Goal: Check status: Check status

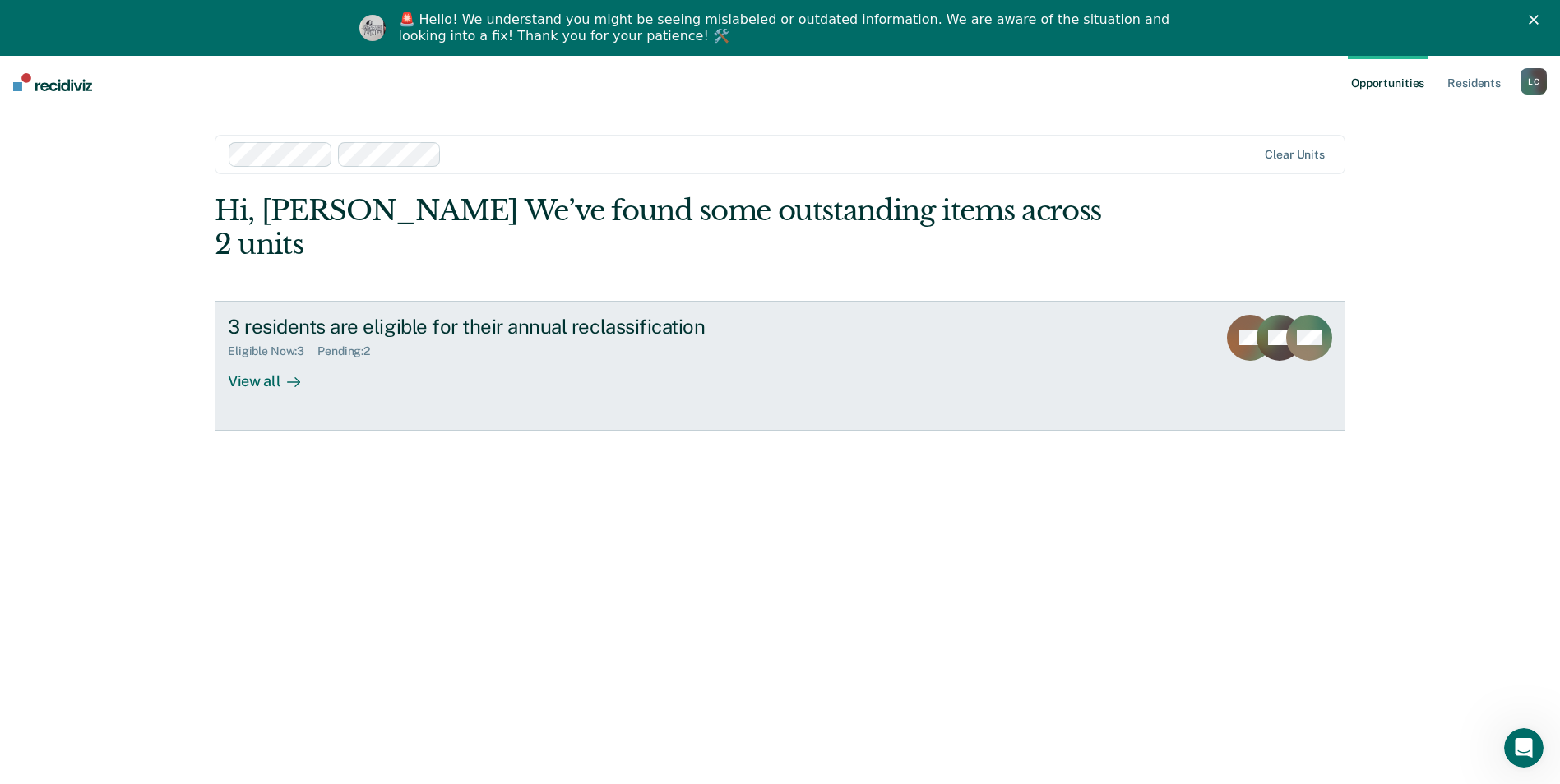
click at [256, 359] on div "View all" at bounding box center [274, 375] width 92 height 32
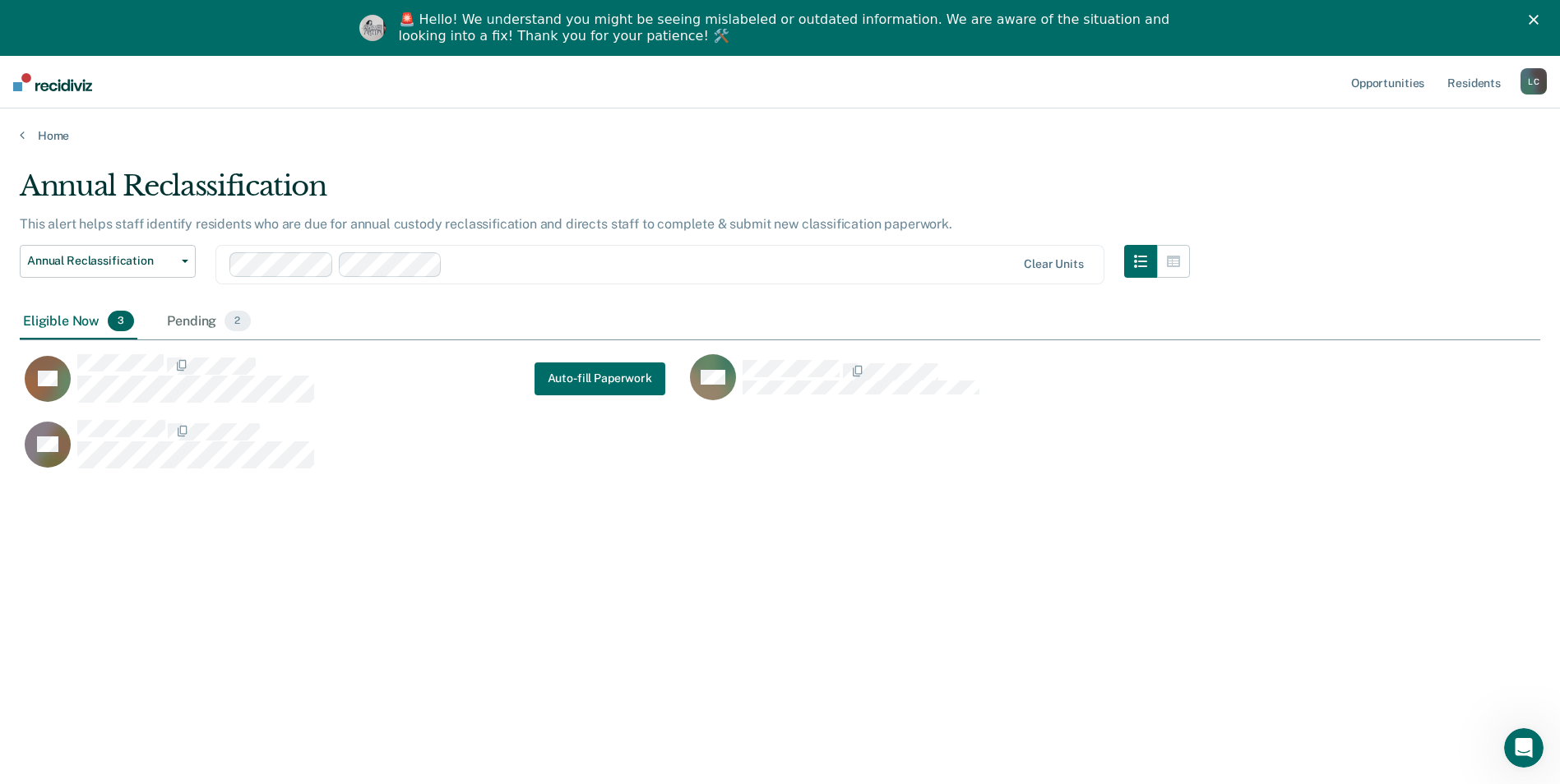
scroll to position [535, 1508]
